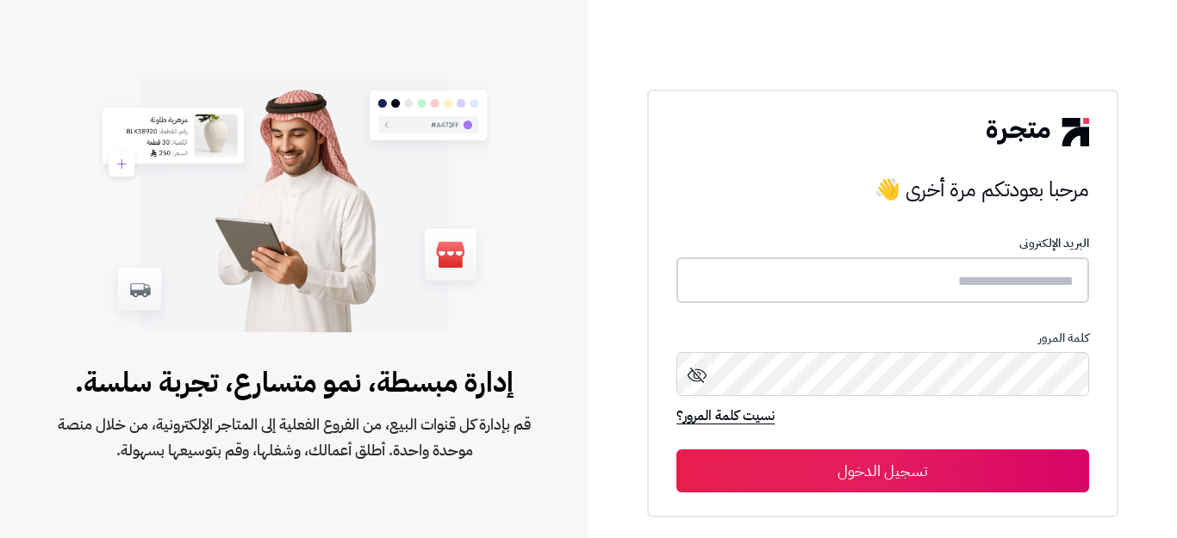
type input "**********"
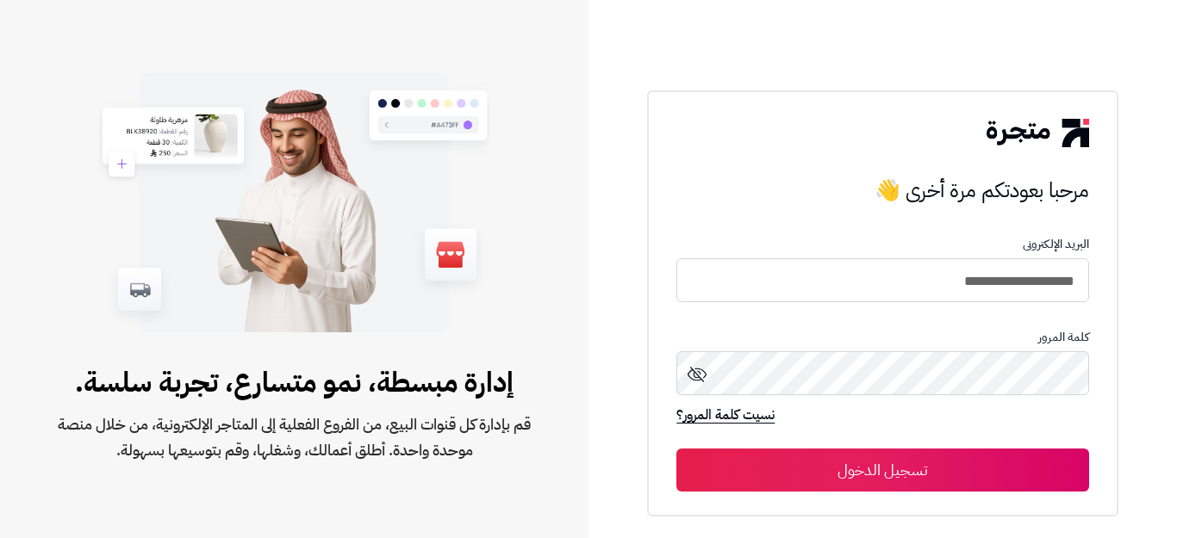
click at [865, 472] on button "تسجيل الدخول" at bounding box center [882, 470] width 412 height 43
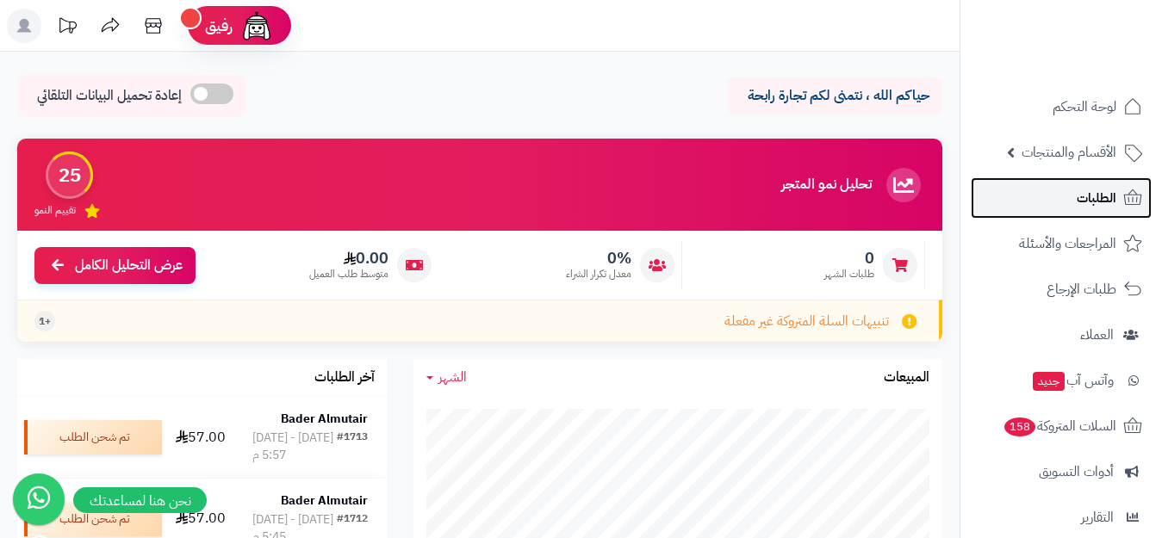
click at [1092, 200] on span "الطلبات" at bounding box center [1097, 198] width 40 height 24
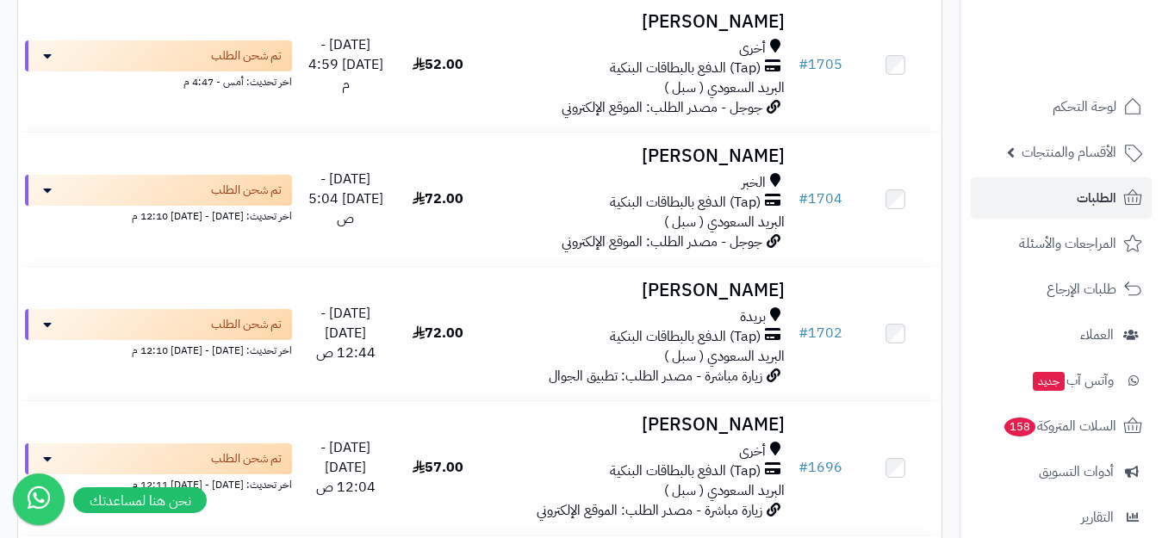
scroll to position [775, 0]
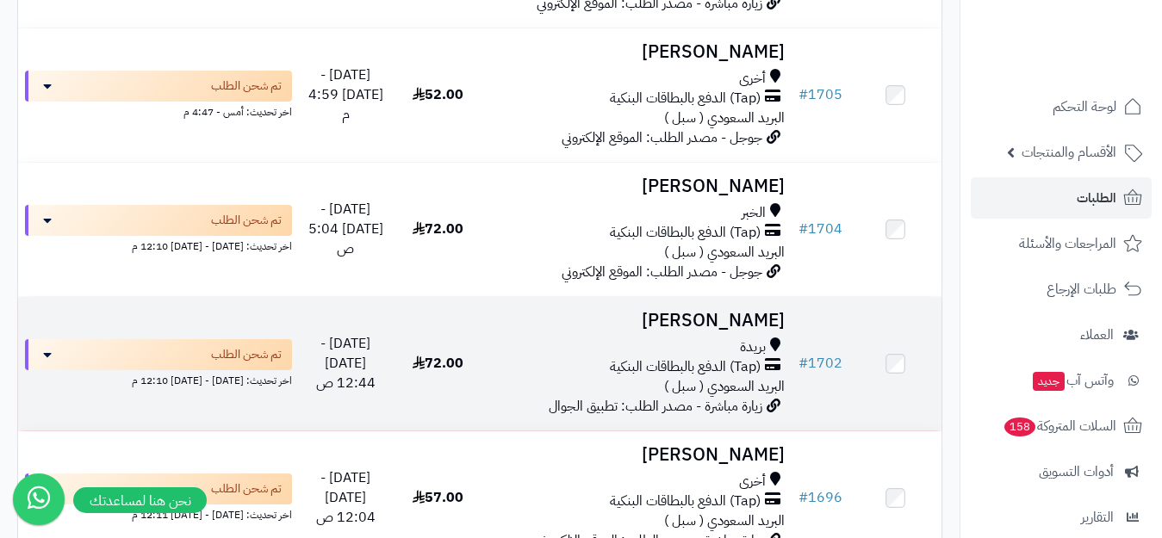
click at [727, 324] on h3 "عبدالرحمن العنزي" at bounding box center [638, 321] width 294 height 20
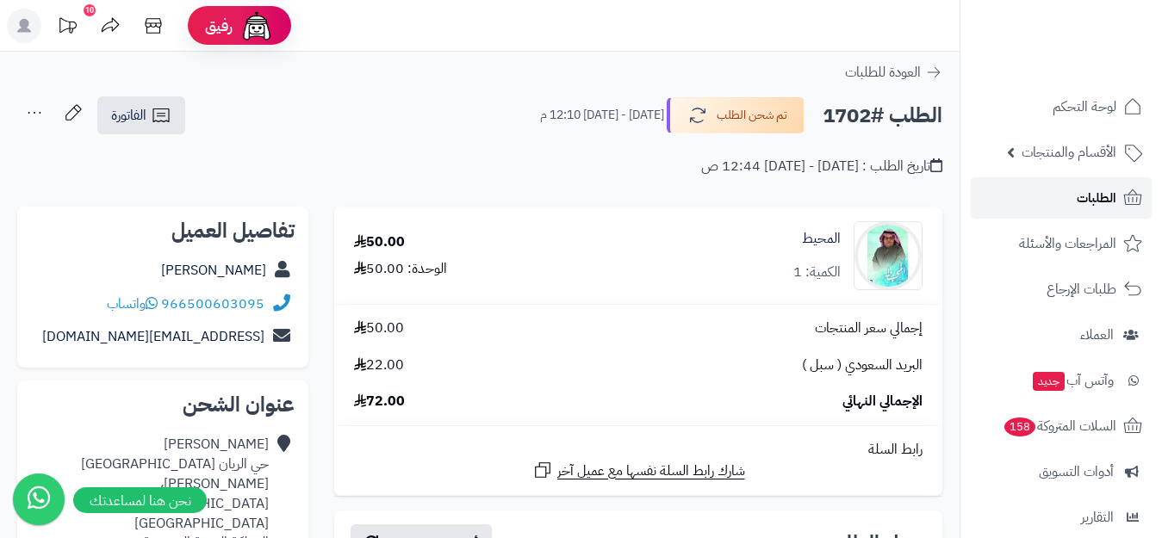
click at [1096, 197] on span "الطلبات" at bounding box center [1097, 198] width 40 height 24
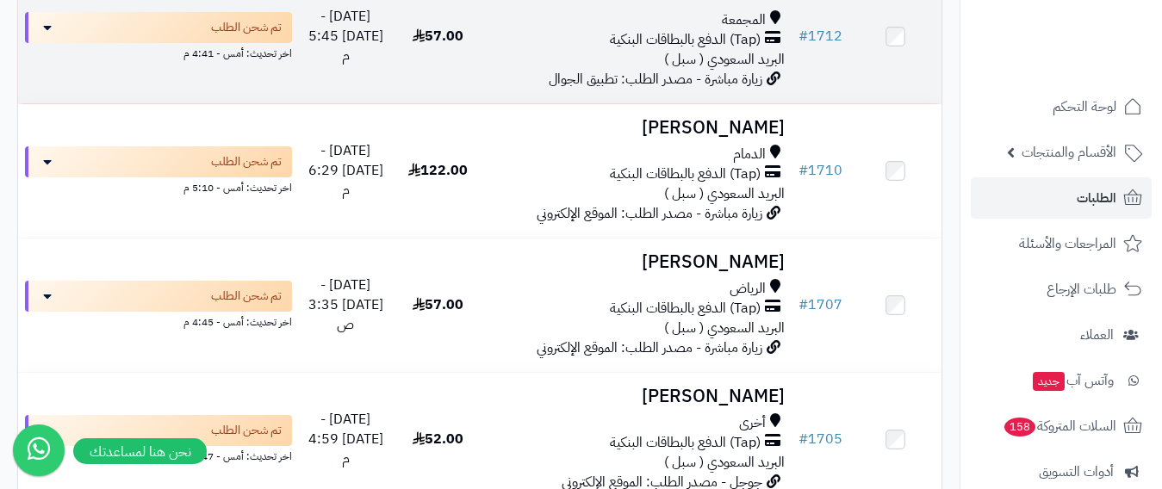
scroll to position [517, 0]
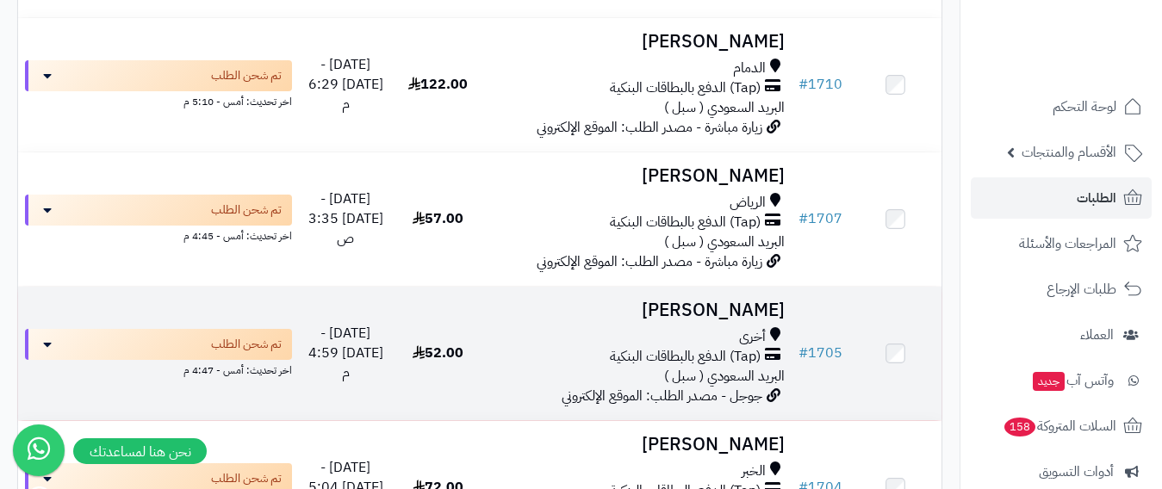
click at [733, 309] on h3 "[PERSON_NAME]" at bounding box center [638, 311] width 294 height 20
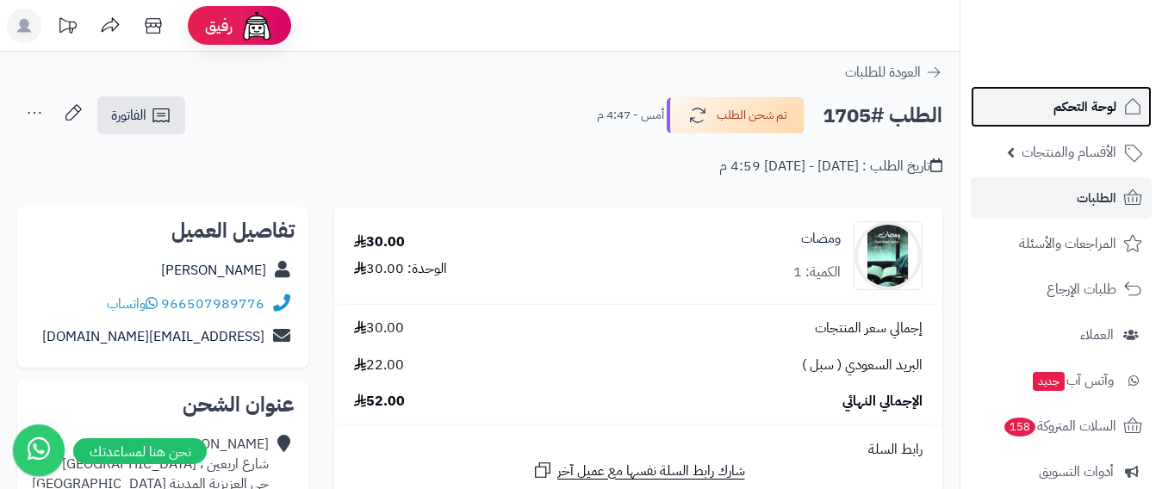
click at [1090, 108] on span "لوحة التحكم" at bounding box center [1085, 107] width 63 height 24
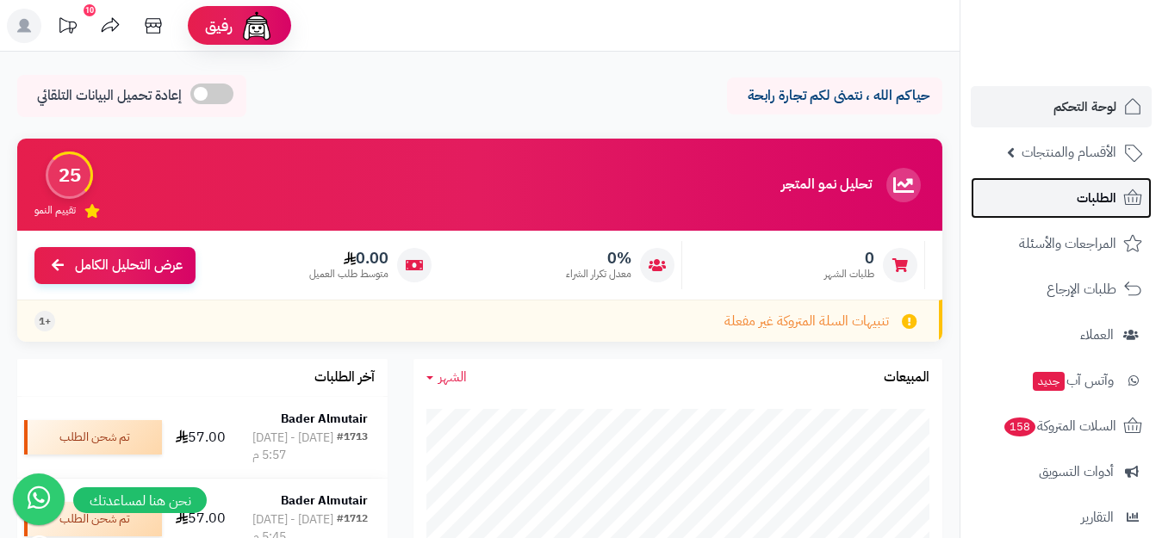
click at [1088, 196] on span "الطلبات" at bounding box center [1097, 198] width 40 height 24
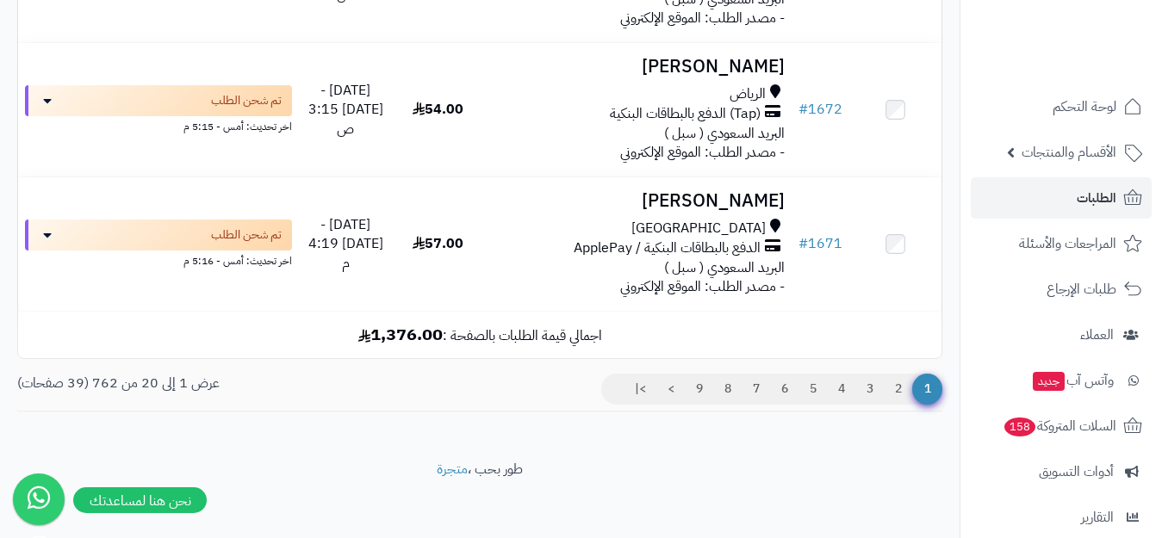
scroll to position [2646, 0]
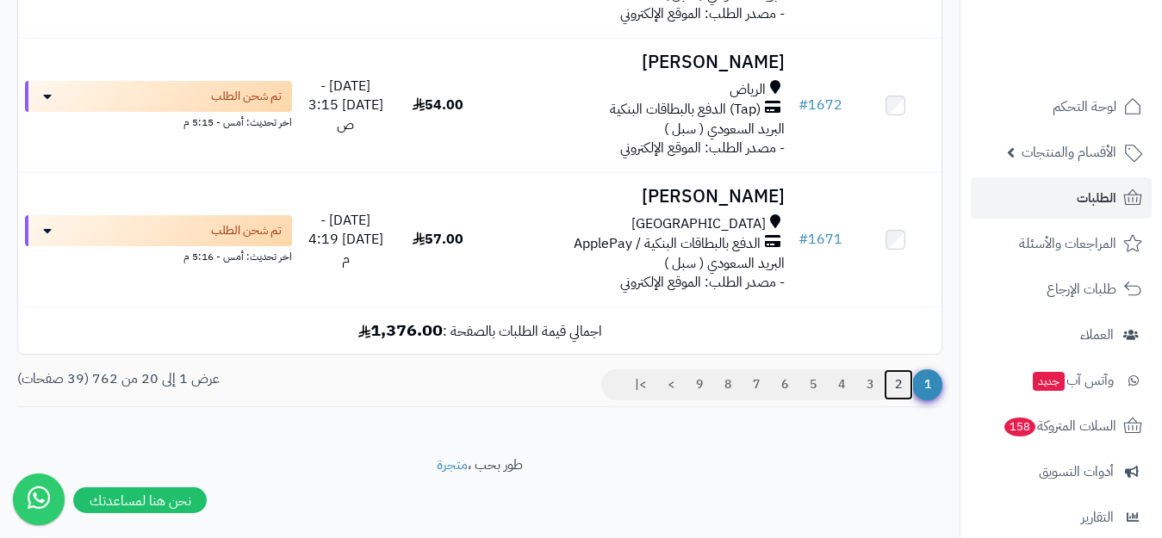
click at [898, 382] on link "2" at bounding box center [898, 385] width 29 height 31
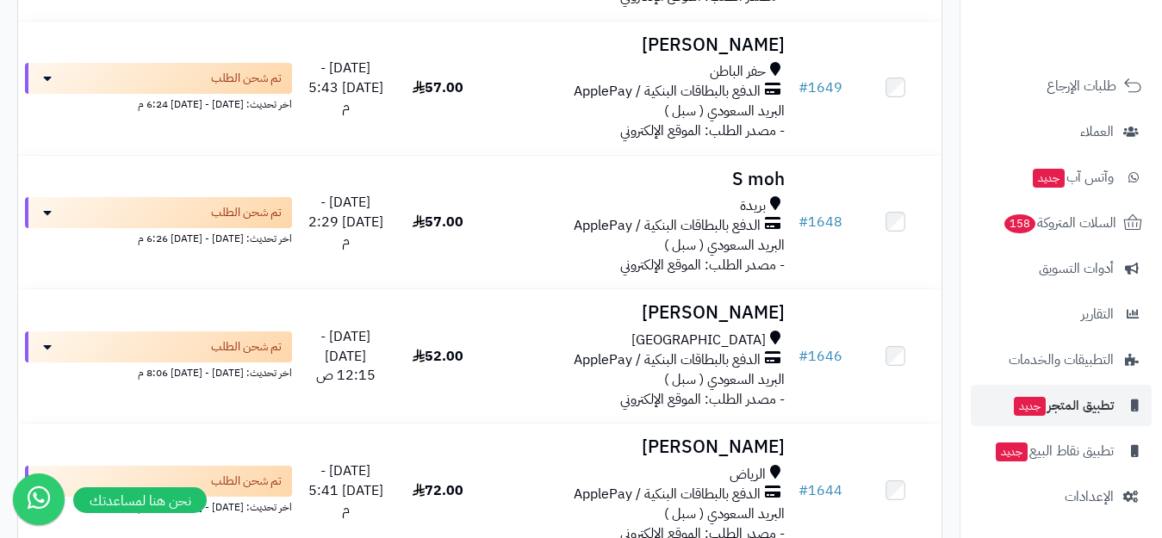
scroll to position [204, 0]
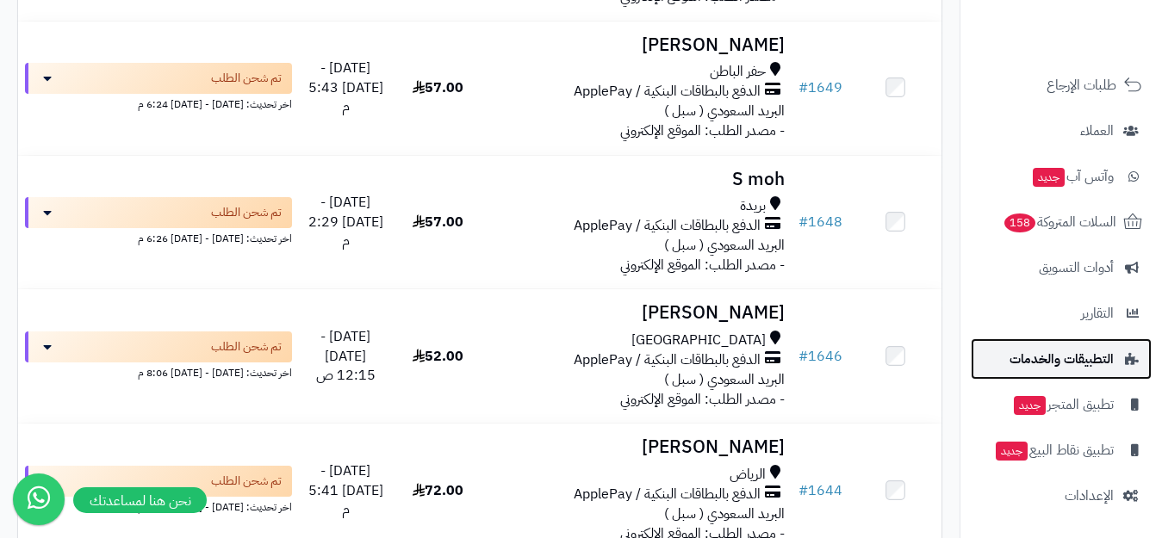
click at [1080, 355] on span "التطبيقات والخدمات" at bounding box center [1062, 359] width 104 height 24
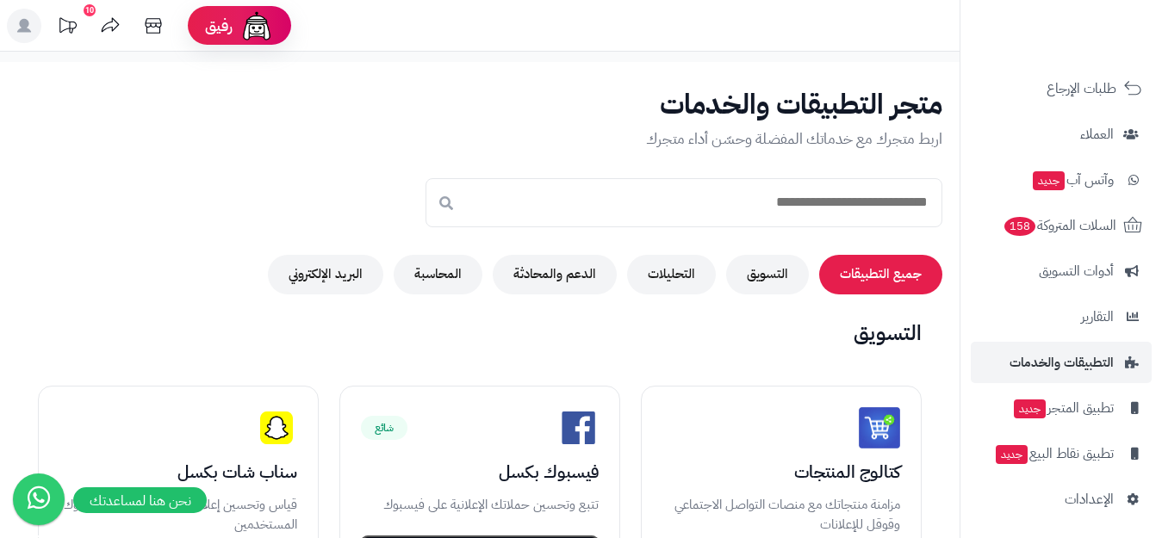
scroll to position [204, 0]
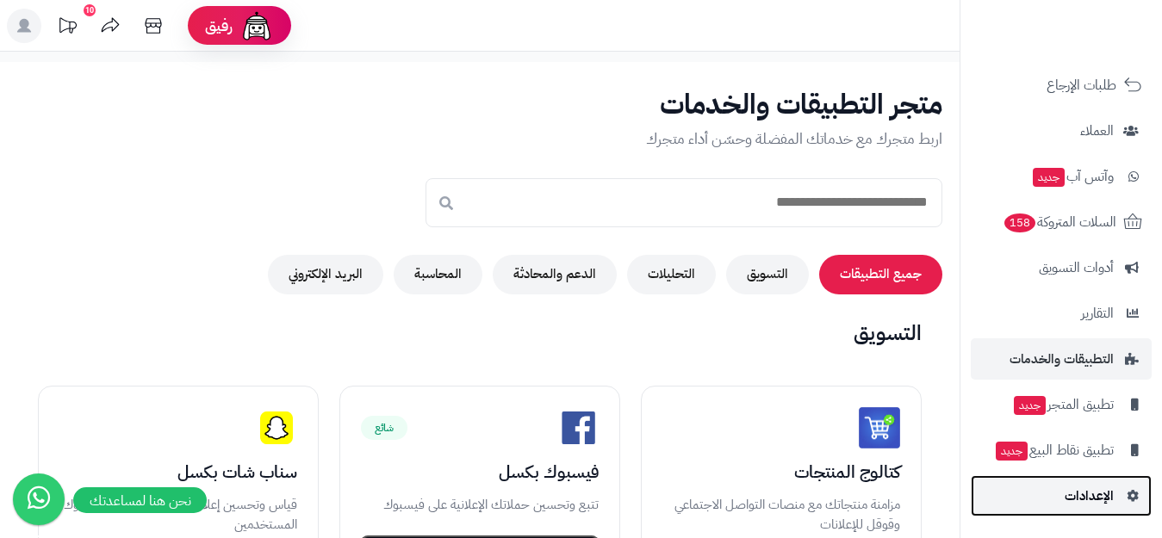
click at [1098, 491] on span "الإعدادات" at bounding box center [1089, 496] width 49 height 24
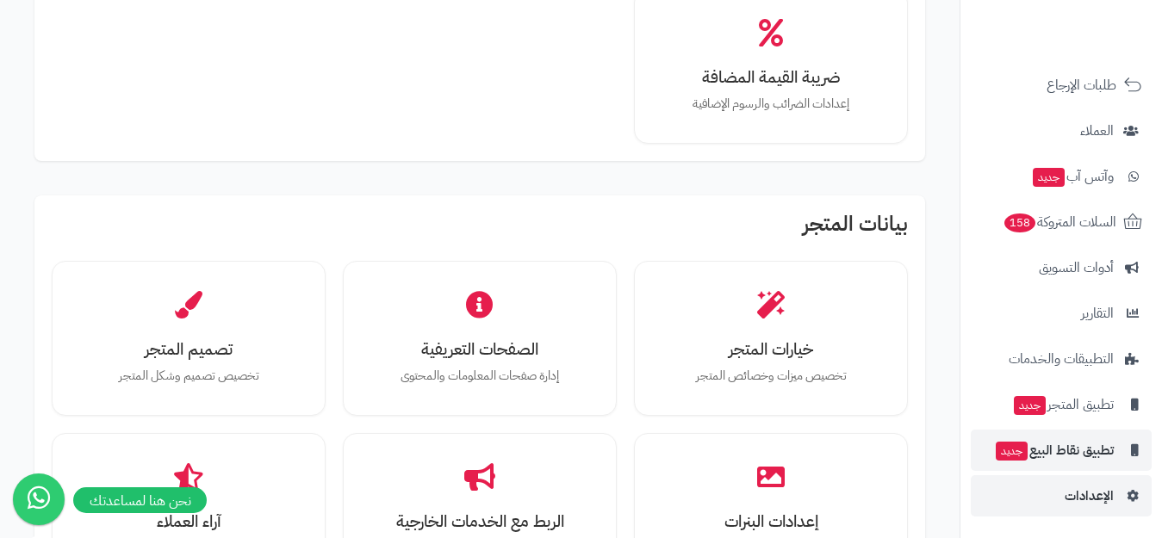
scroll to position [345, 0]
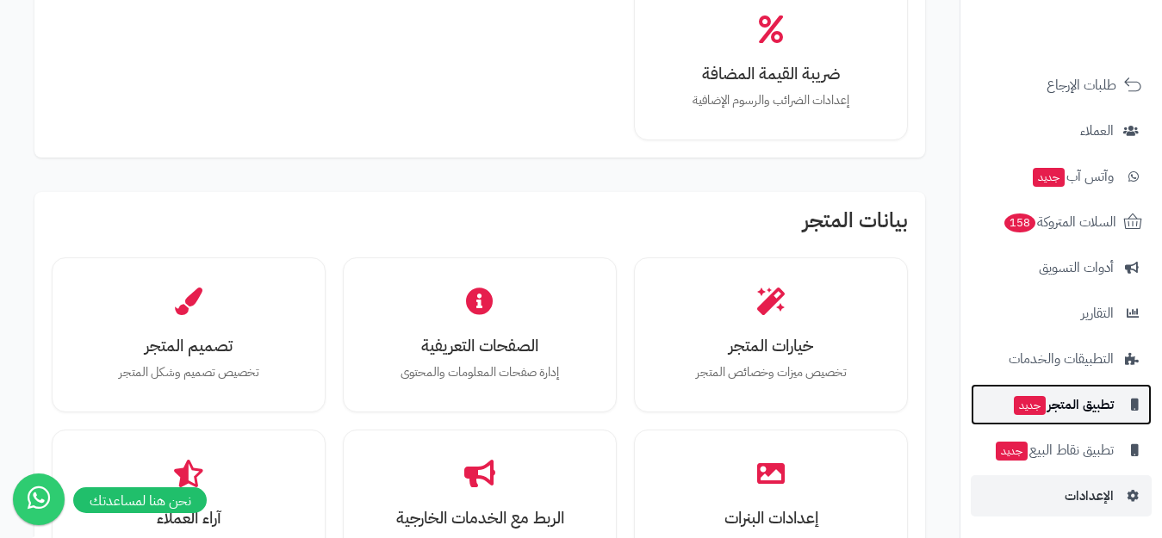
click at [1084, 405] on span "تطبيق المتجر جديد" at bounding box center [1063, 405] width 102 height 24
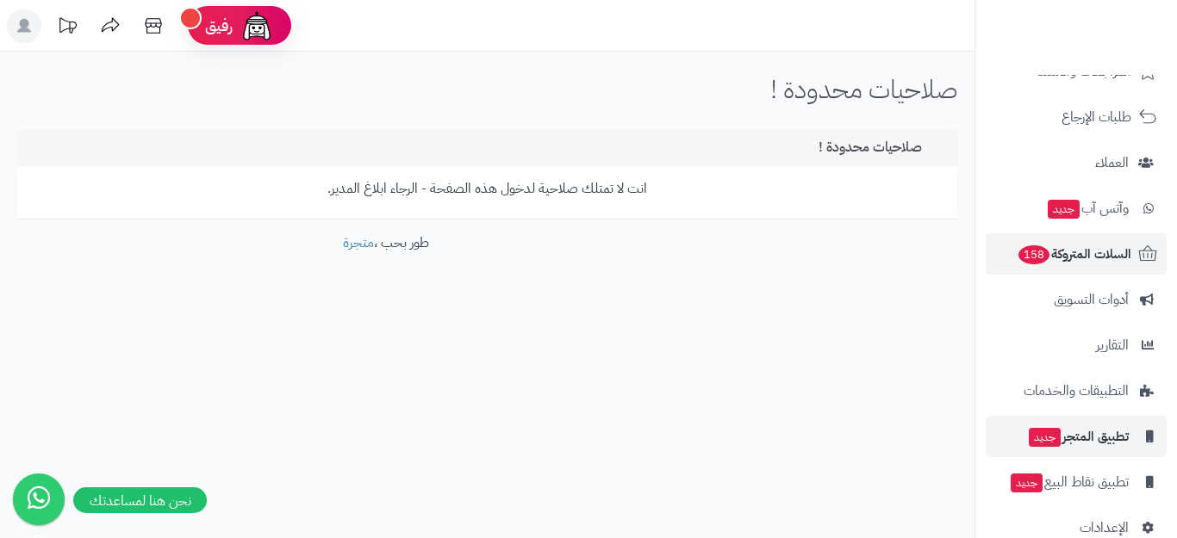
scroll to position [204, 0]
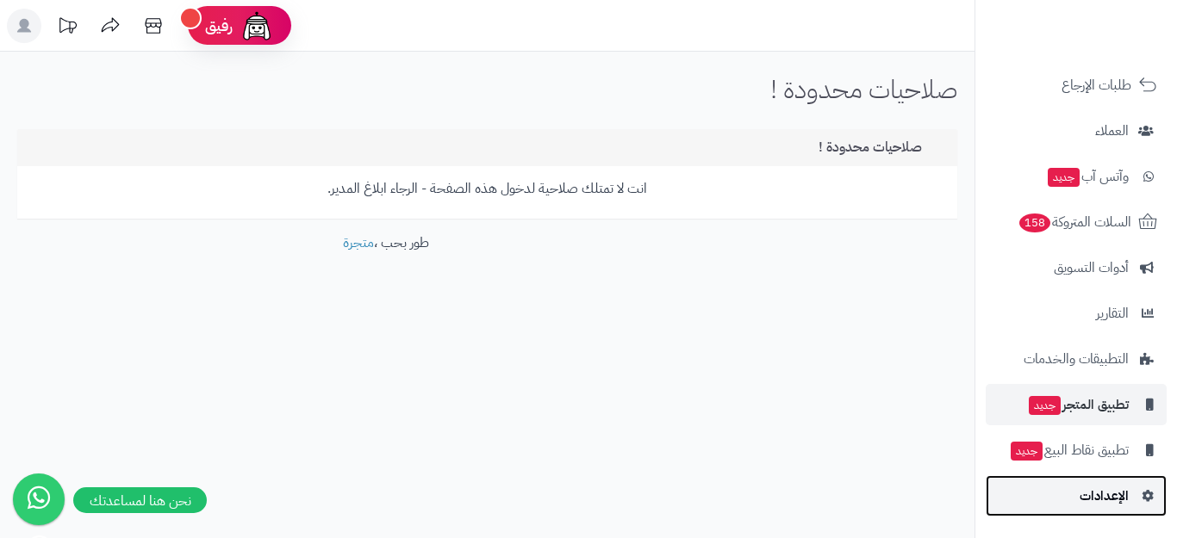
click at [1110, 498] on span "الإعدادات" at bounding box center [1104, 496] width 49 height 24
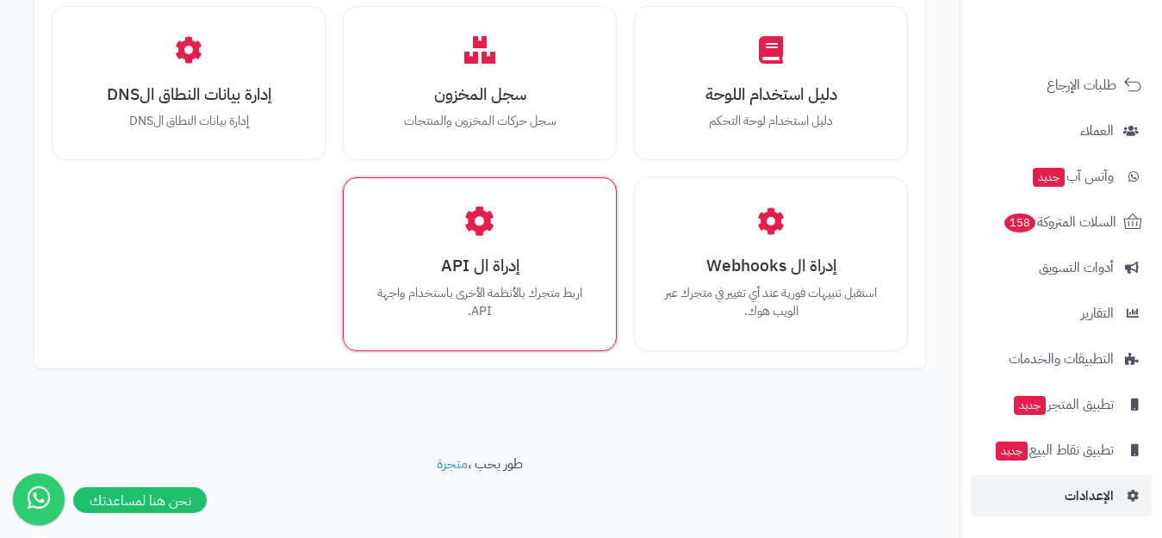
scroll to position [2176, 0]
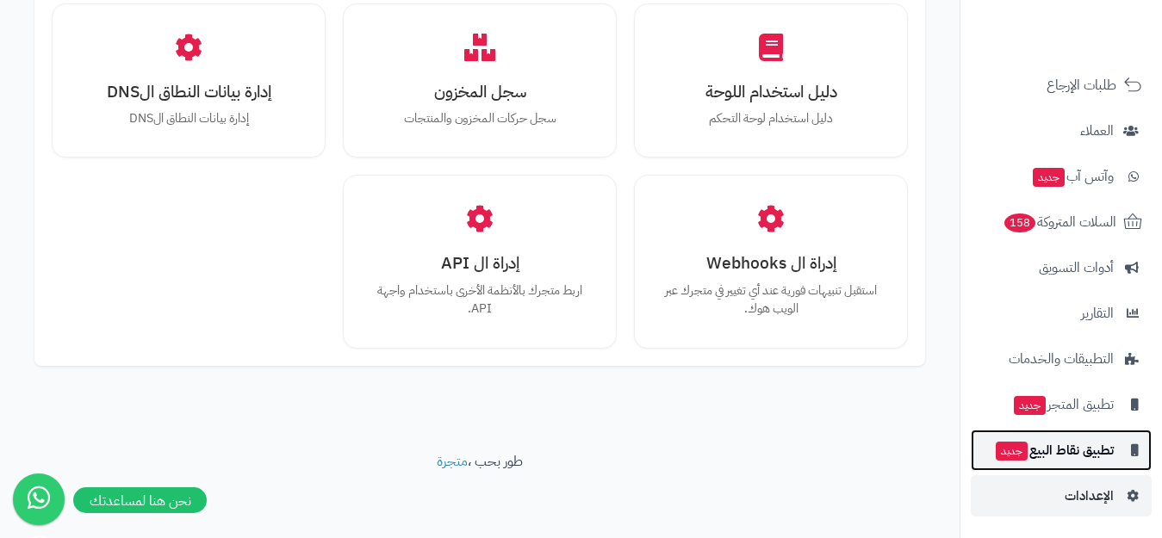
click at [1068, 447] on span "تطبيق نقاط البيع جديد" at bounding box center [1054, 451] width 120 height 24
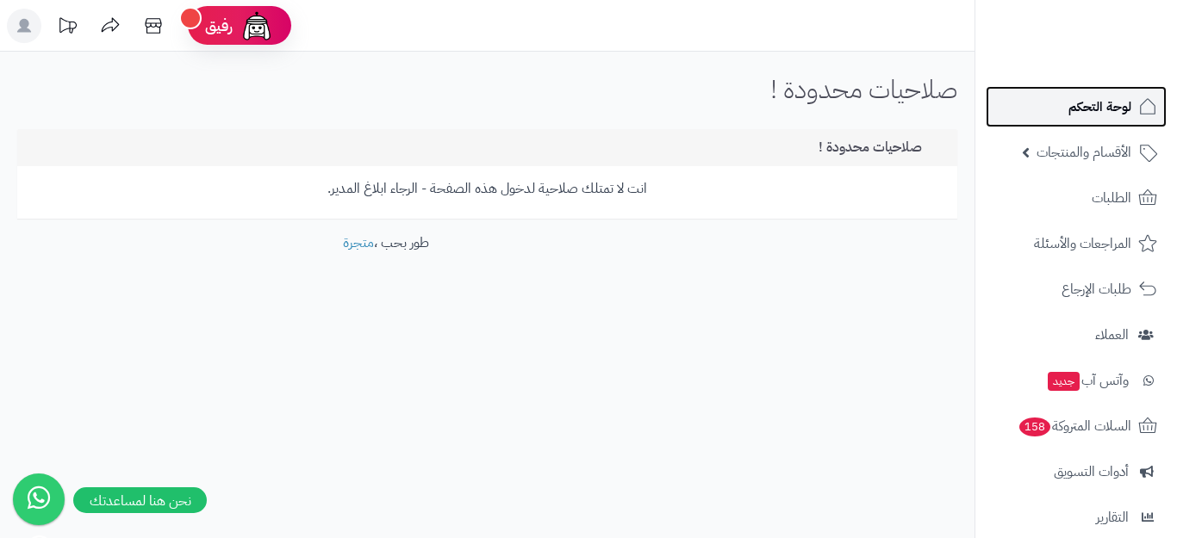
click at [1103, 105] on span "لوحة التحكم" at bounding box center [1099, 107] width 63 height 24
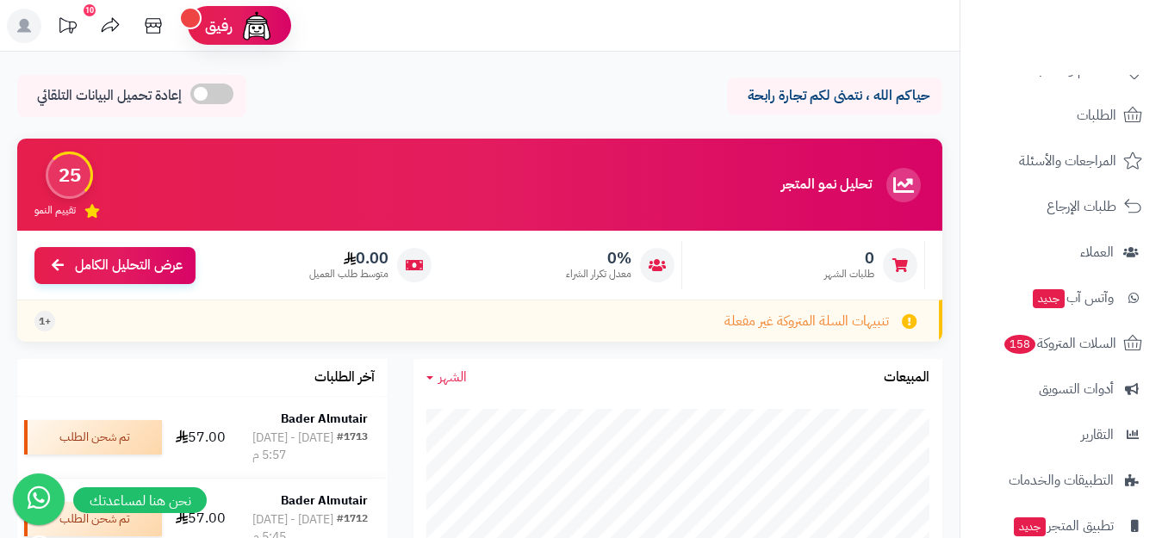
scroll to position [204, 0]
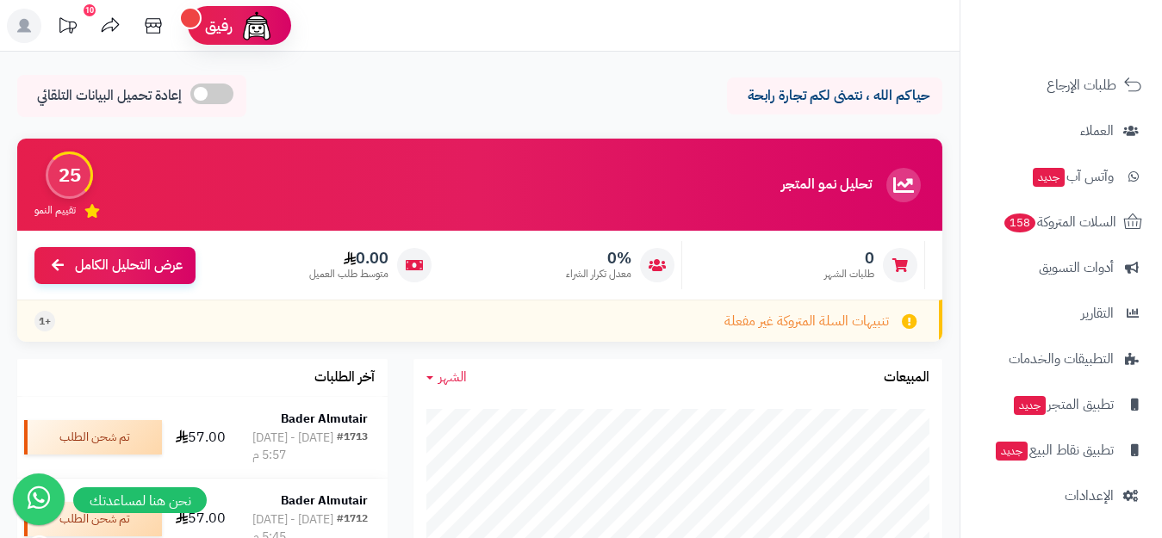
click at [23, 20] on icon at bounding box center [24, 26] width 14 height 14
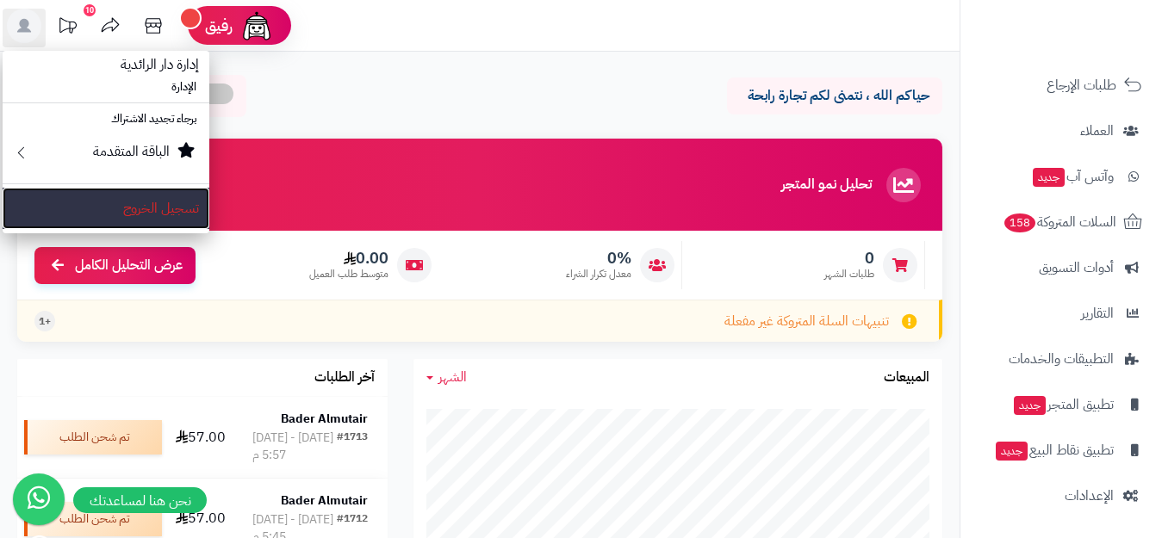
click at [165, 207] on link "تسجيل الخروج" at bounding box center [106, 208] width 207 height 41
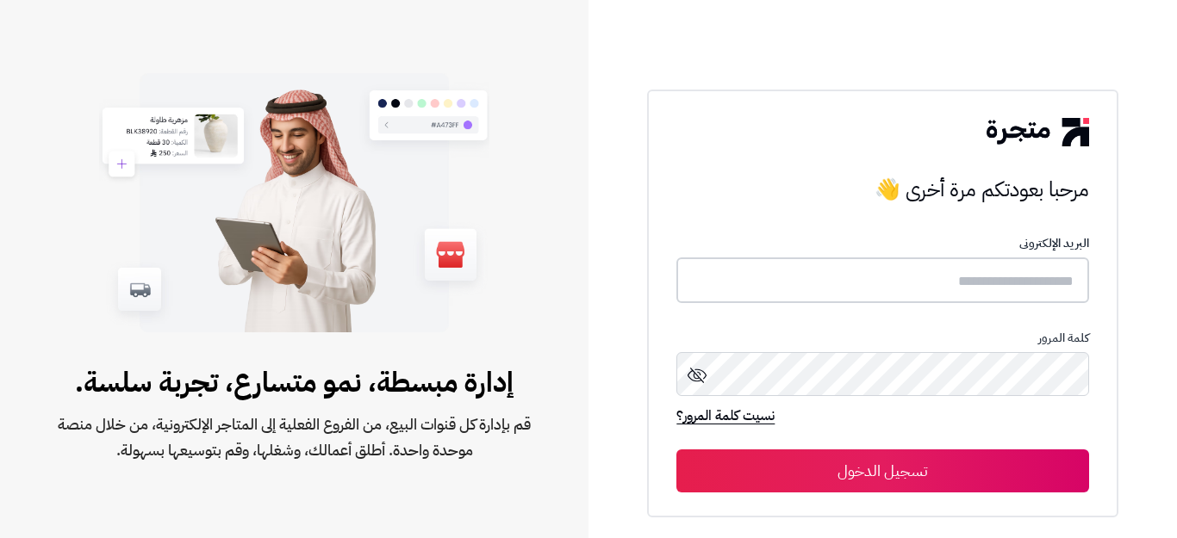
type input "**********"
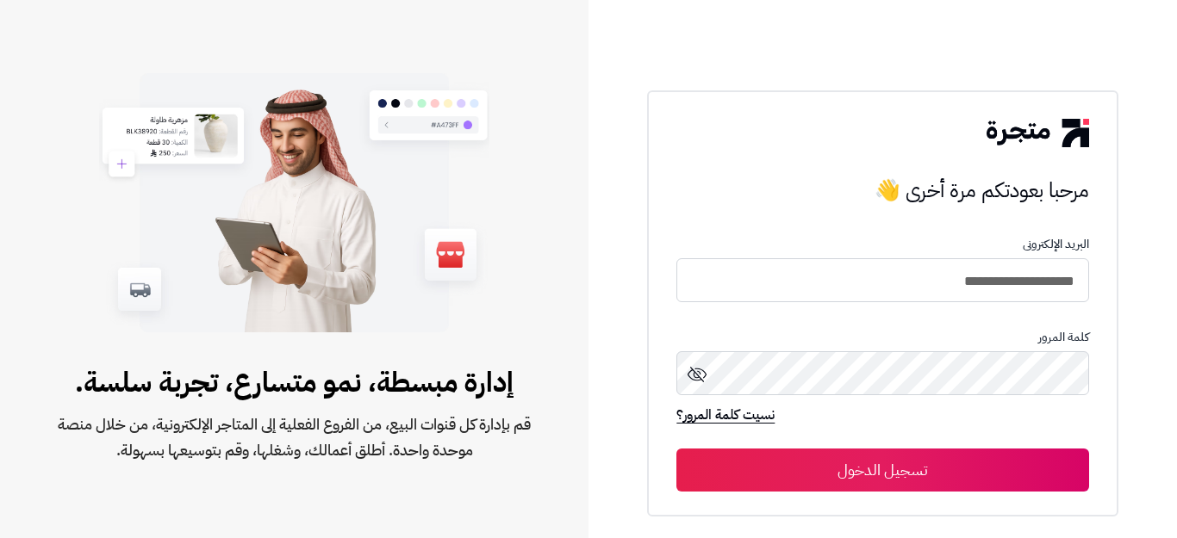
click at [700, 376] on icon at bounding box center [697, 374] width 21 height 21
click at [700, 376] on circle at bounding box center [696, 374] width 5 height 5
